Goal: Entertainment & Leisure: Consume media (video, audio)

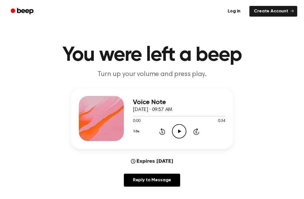
click at [189, 129] on div "1.0x Rewind 5 seconds Play Audio Skip 5 seconds" at bounding box center [179, 131] width 92 height 14
click at [189, 128] on div "1.0x Rewind 5 seconds Play Audio Skip 5 seconds" at bounding box center [179, 131] width 92 height 14
click at [188, 137] on div "1.0x Rewind 5 seconds Play Audio Skip 5 seconds" at bounding box center [179, 131] width 92 height 14
click at [187, 137] on div "1.0x Rewind 5 seconds Play Audio Skip 5 seconds" at bounding box center [179, 131] width 92 height 14
click at [184, 137] on icon "Play Audio" at bounding box center [179, 131] width 14 height 14
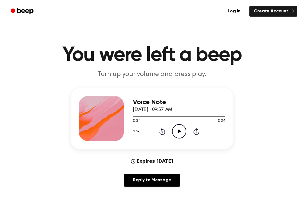
click at [180, 132] on icon at bounding box center [179, 131] width 3 height 4
click at [181, 134] on icon "Play Audio" at bounding box center [179, 131] width 14 height 14
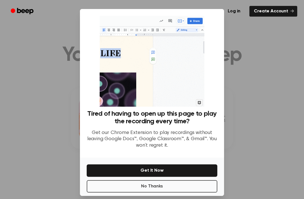
click at [249, 79] on div at bounding box center [152, 99] width 304 height 199
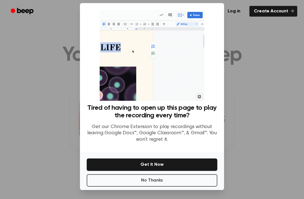
scroll to position [18, 0]
click at [45, 185] on div at bounding box center [152, 99] width 304 height 199
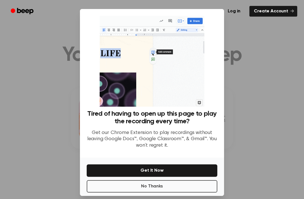
scroll to position [0, 0]
click at [242, 89] on div at bounding box center [152, 99] width 304 height 199
click at [162, 193] on button "No Thanks" at bounding box center [152, 186] width 131 height 12
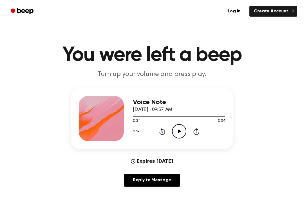
click at [177, 137] on icon "Play Audio" at bounding box center [179, 131] width 14 height 14
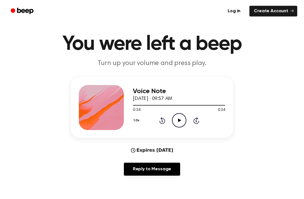
scroll to position [11, 0]
click at [181, 127] on icon "Play Audio" at bounding box center [179, 120] width 14 height 14
click at [179, 123] on icon "Play Audio" at bounding box center [179, 120] width 14 height 14
